Goal: Navigation & Orientation: Find specific page/section

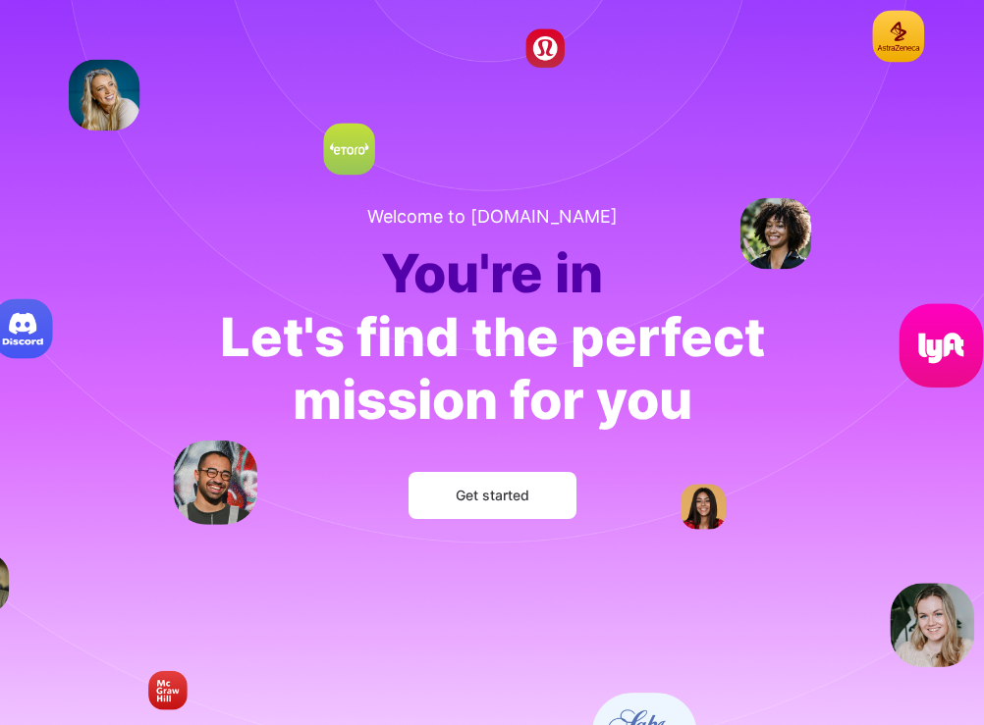
click at [429, 501] on button "Get started" at bounding box center [492, 495] width 168 height 47
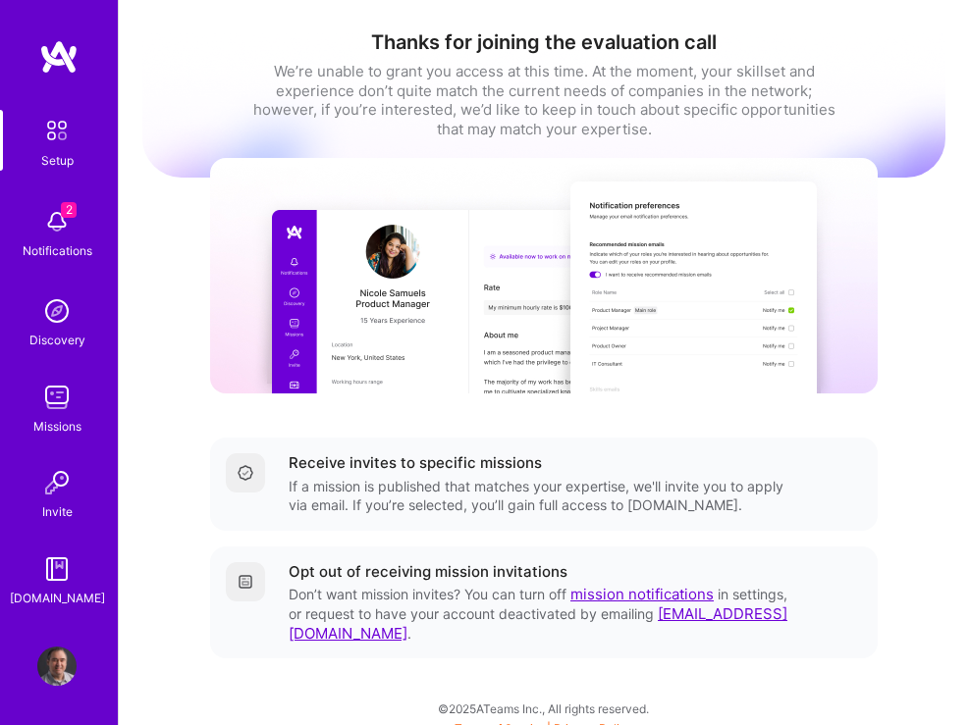
click at [64, 669] on img at bounding box center [56, 666] width 39 height 39
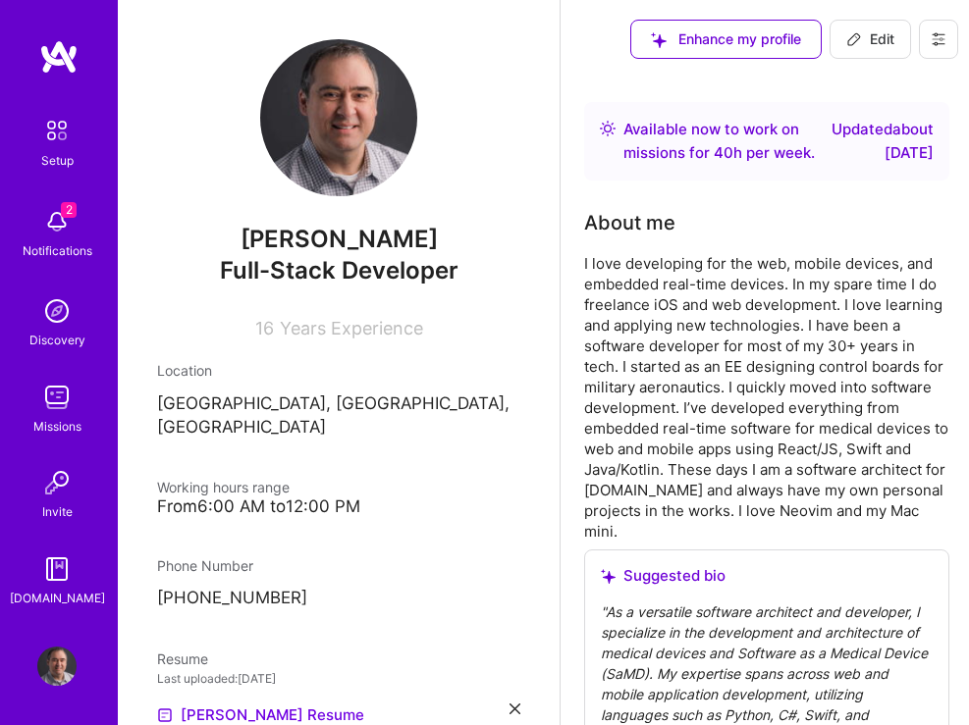
click at [57, 398] on img at bounding box center [56, 397] width 39 height 39
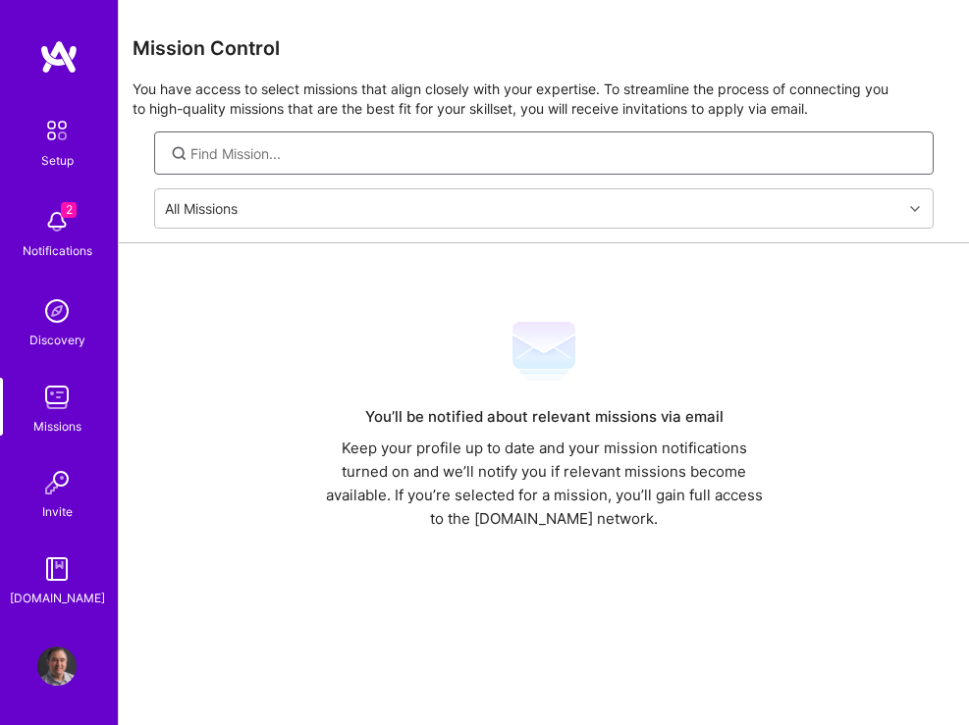
click at [344, 164] on input at bounding box center [554, 154] width 728 height 20
click at [51, 315] on img at bounding box center [56, 311] width 39 height 39
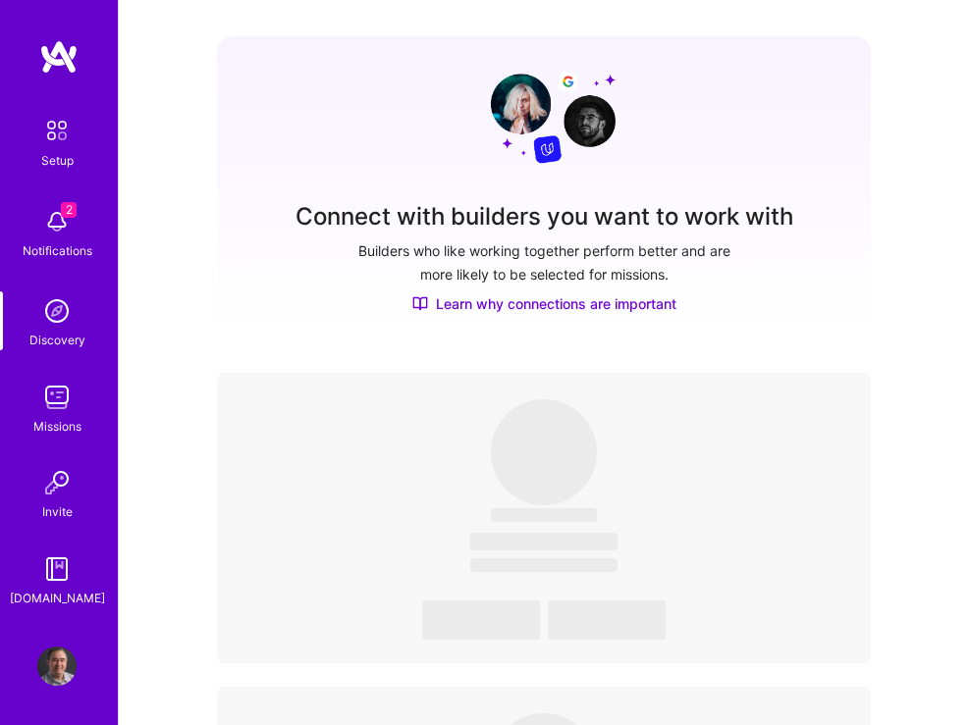
scroll to position [883, 0]
